Goal: Transaction & Acquisition: Purchase product/service

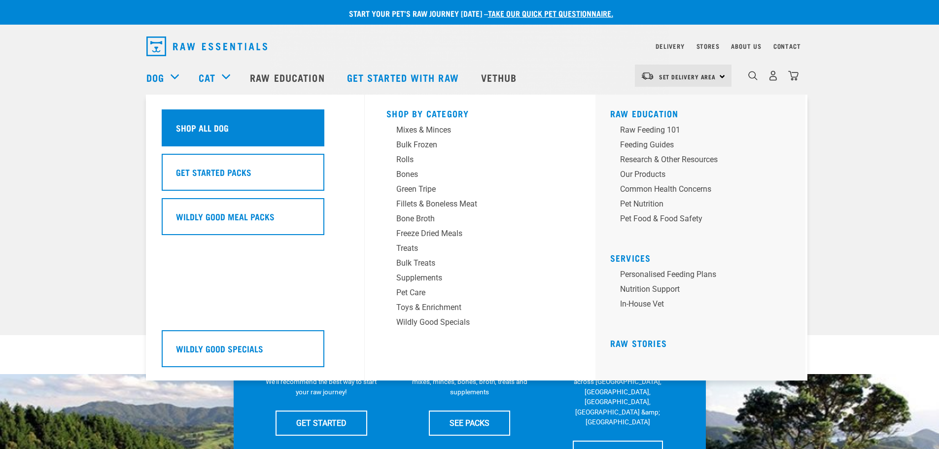
click at [186, 130] on h5 "Shop All Dog" at bounding box center [202, 127] width 53 height 13
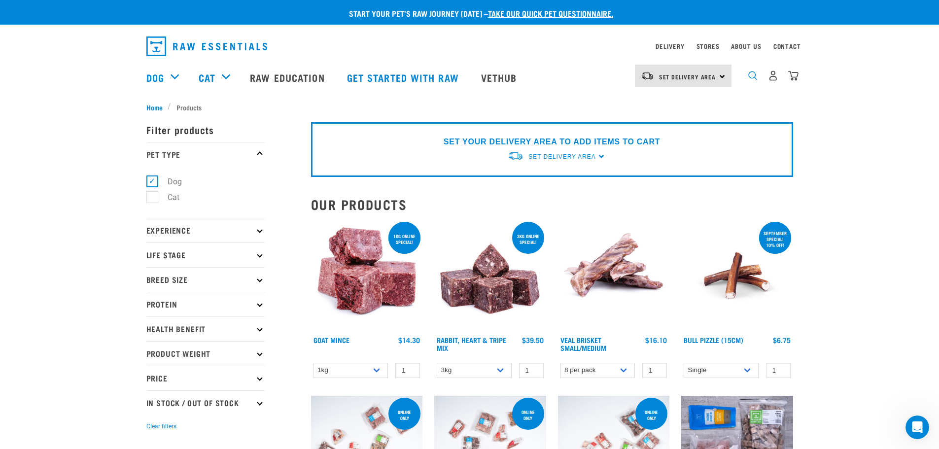
click at [752, 80] on img "dropdown navigation" at bounding box center [752, 75] width 9 height 9
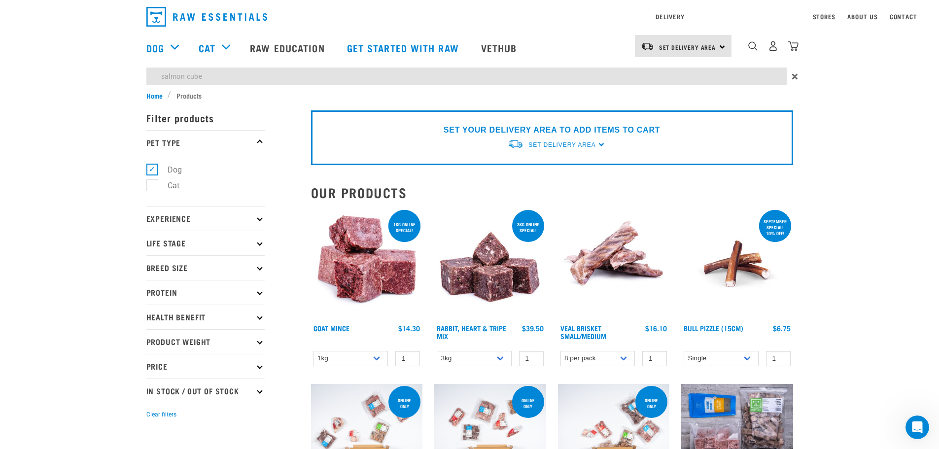
type input "salmon cube"
click at [308, 73] on input "salmon cube" at bounding box center [466, 77] width 640 height 18
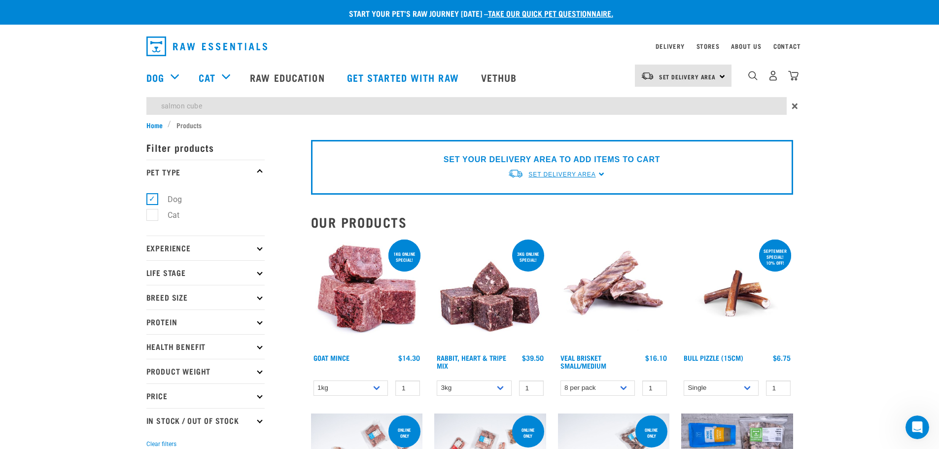
click at [593, 174] on span "Set Delivery Area" at bounding box center [561, 174] width 67 height 7
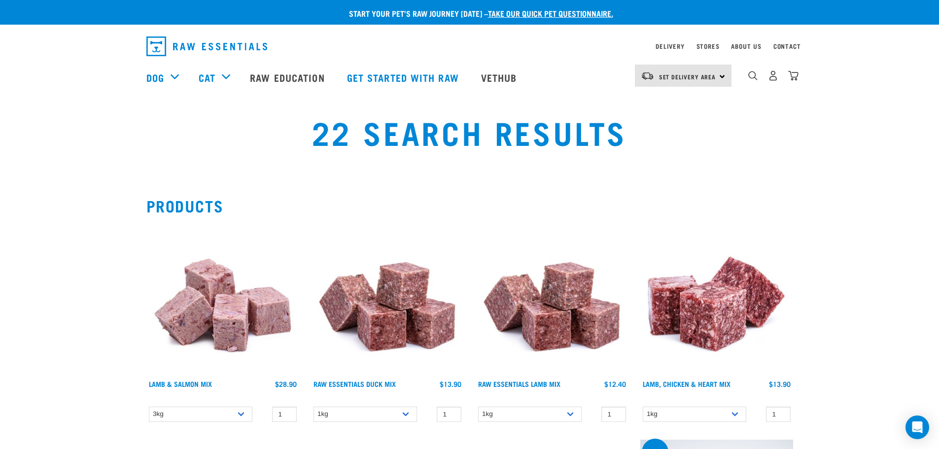
click at [200, 43] on img "dropdown navigation" at bounding box center [206, 46] width 121 height 20
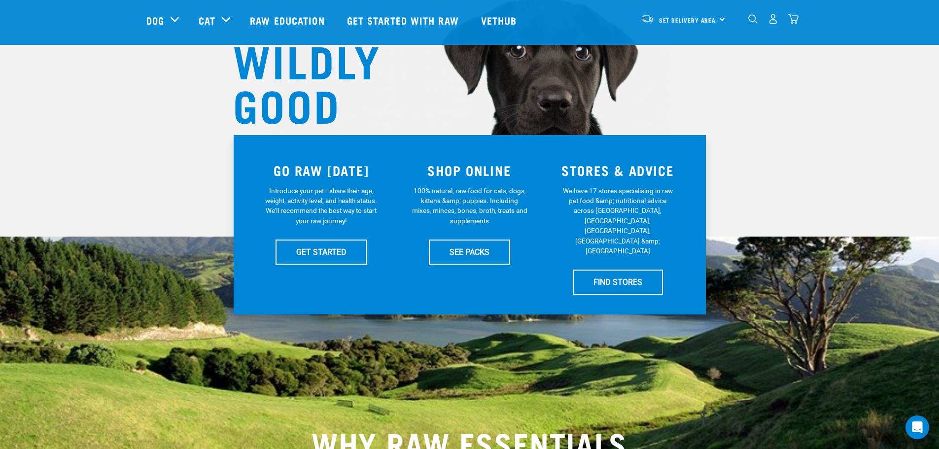
scroll to position [148, 0]
